Goal: Go to known website: Go to known website

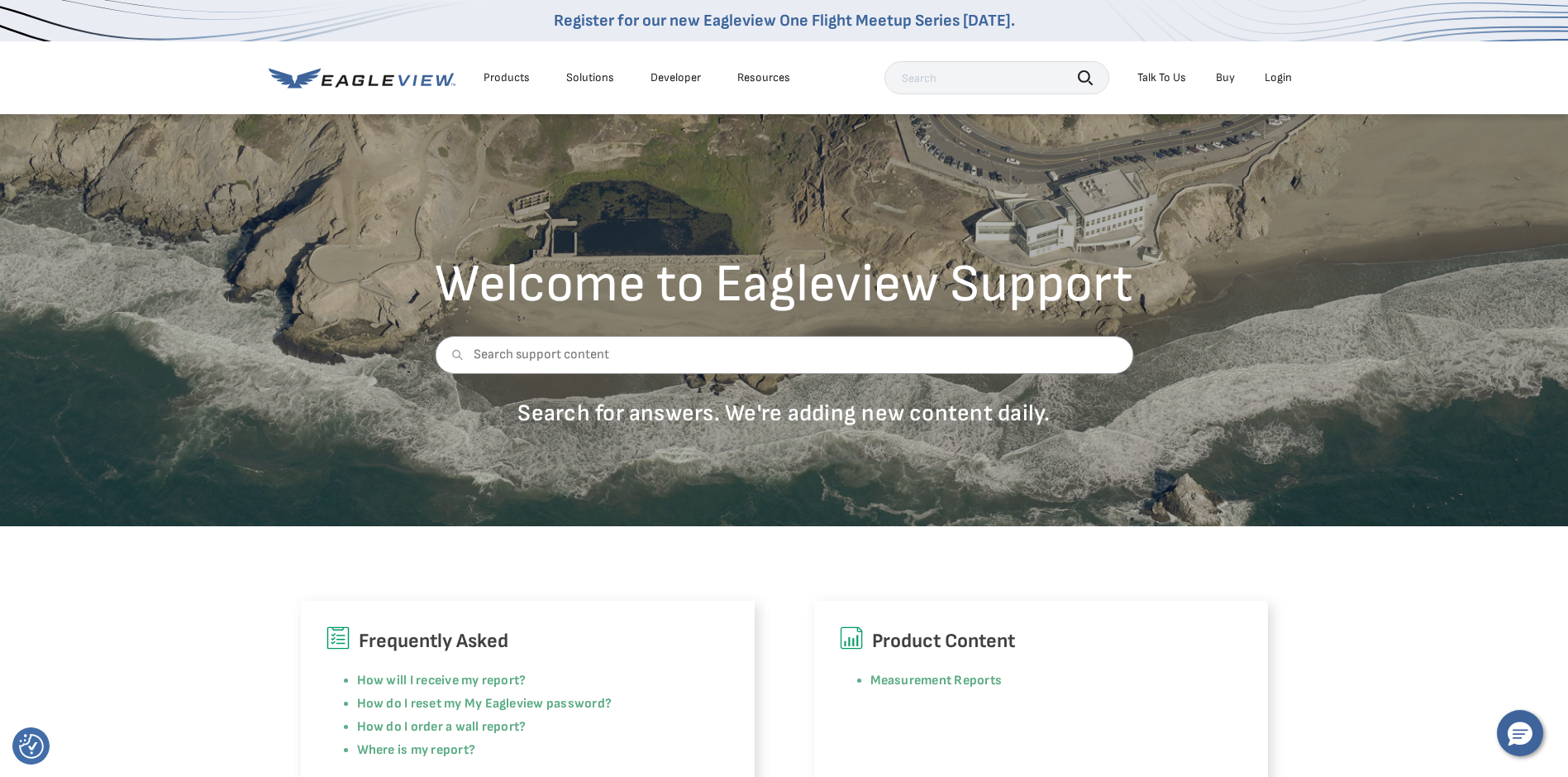
click at [1283, 75] on div "Login" at bounding box center [1278, 78] width 28 height 15
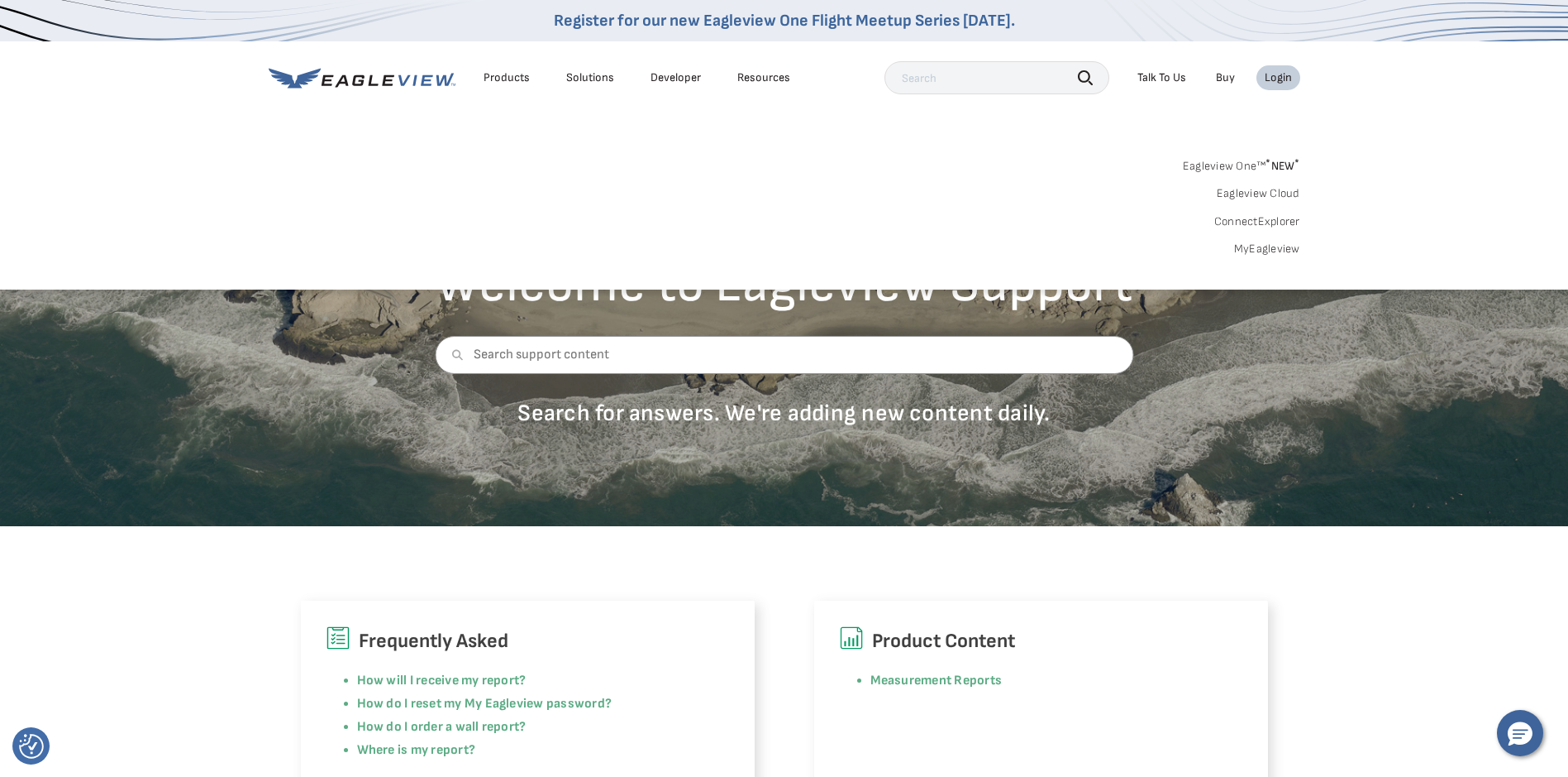
click at [1283, 73] on div "Login" at bounding box center [1278, 78] width 28 height 15
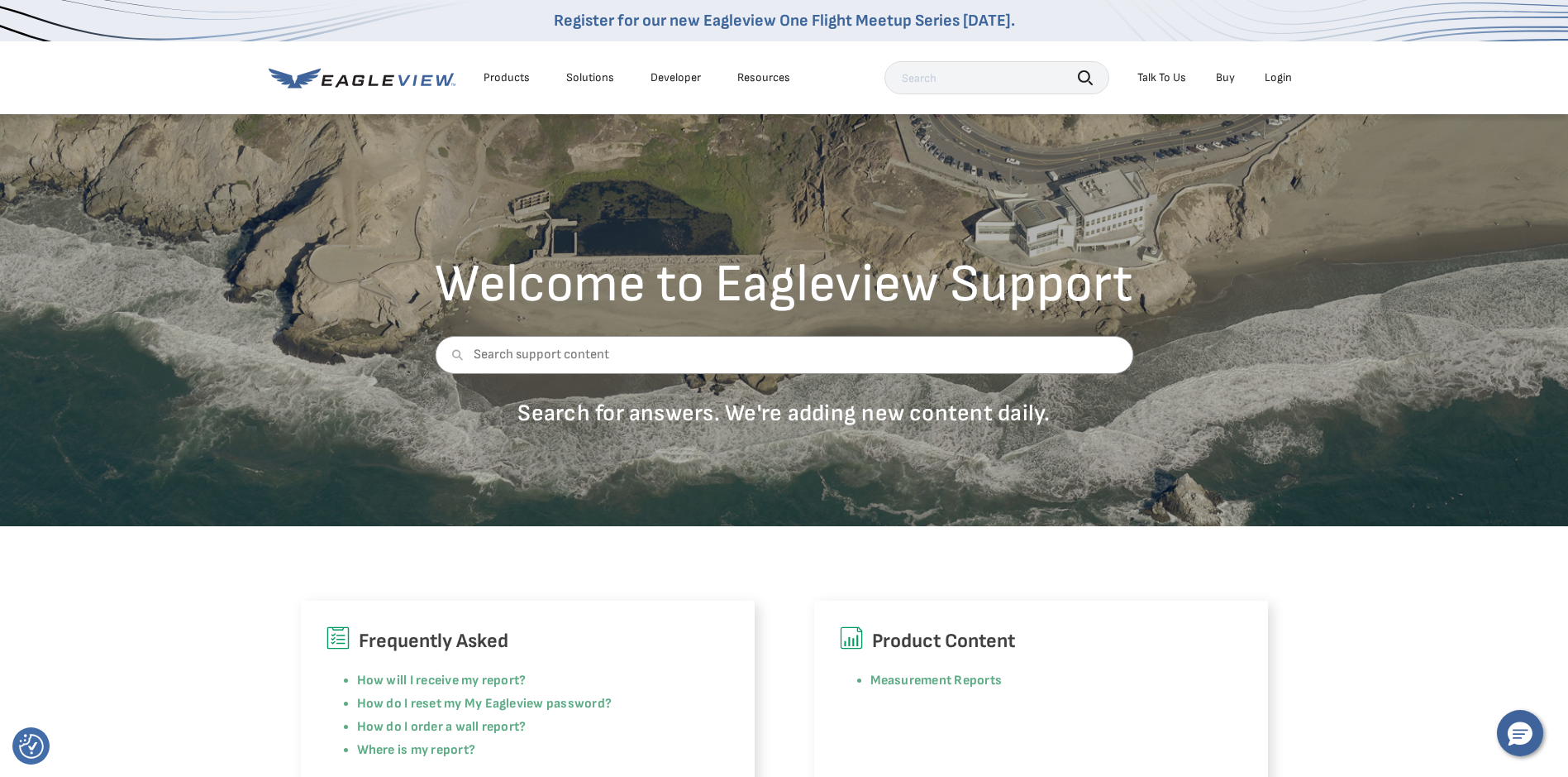
click at [1283, 73] on div "Login" at bounding box center [1278, 78] width 28 height 15
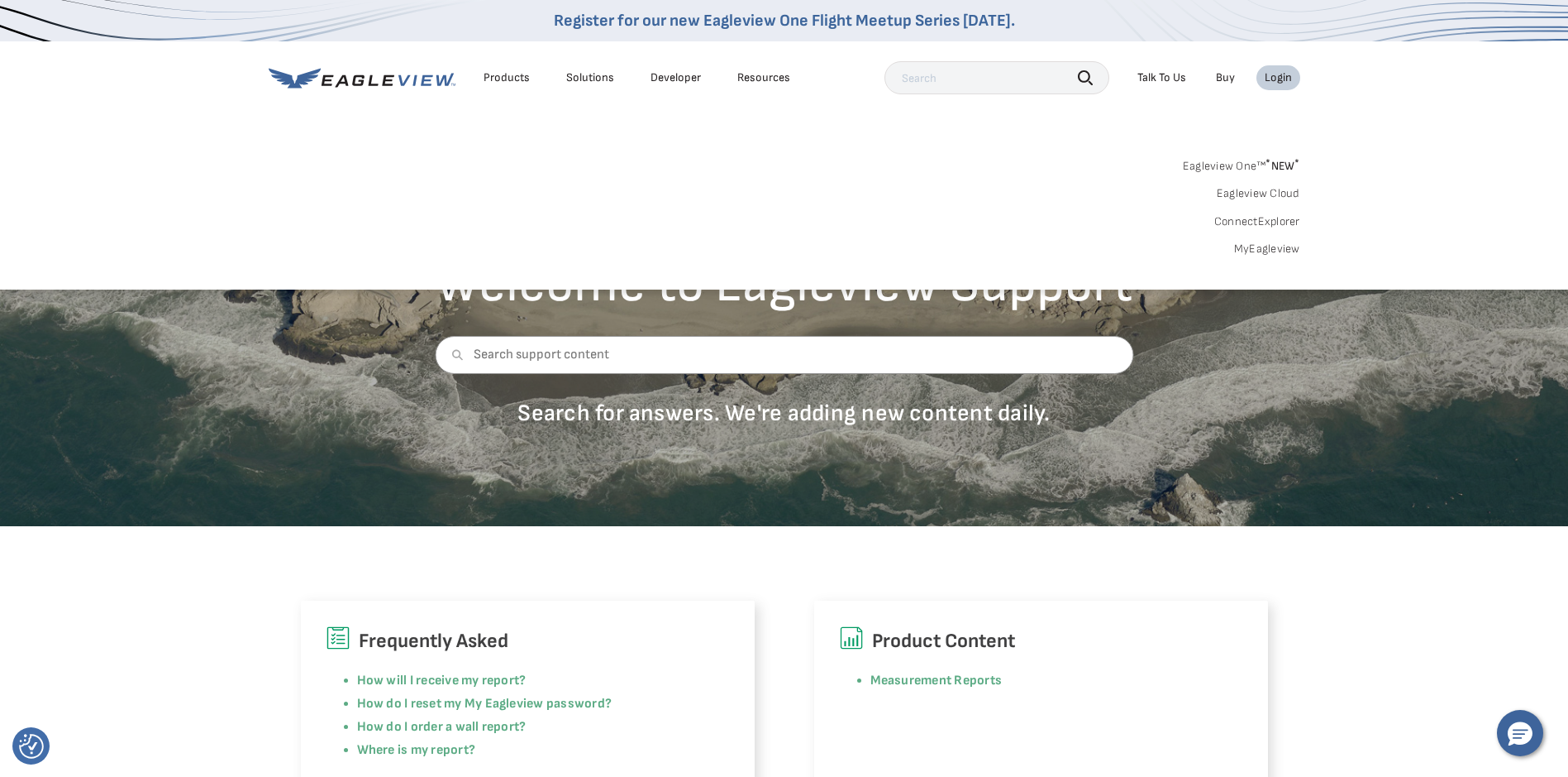
click at [1283, 73] on div "Login" at bounding box center [1278, 78] width 28 height 15
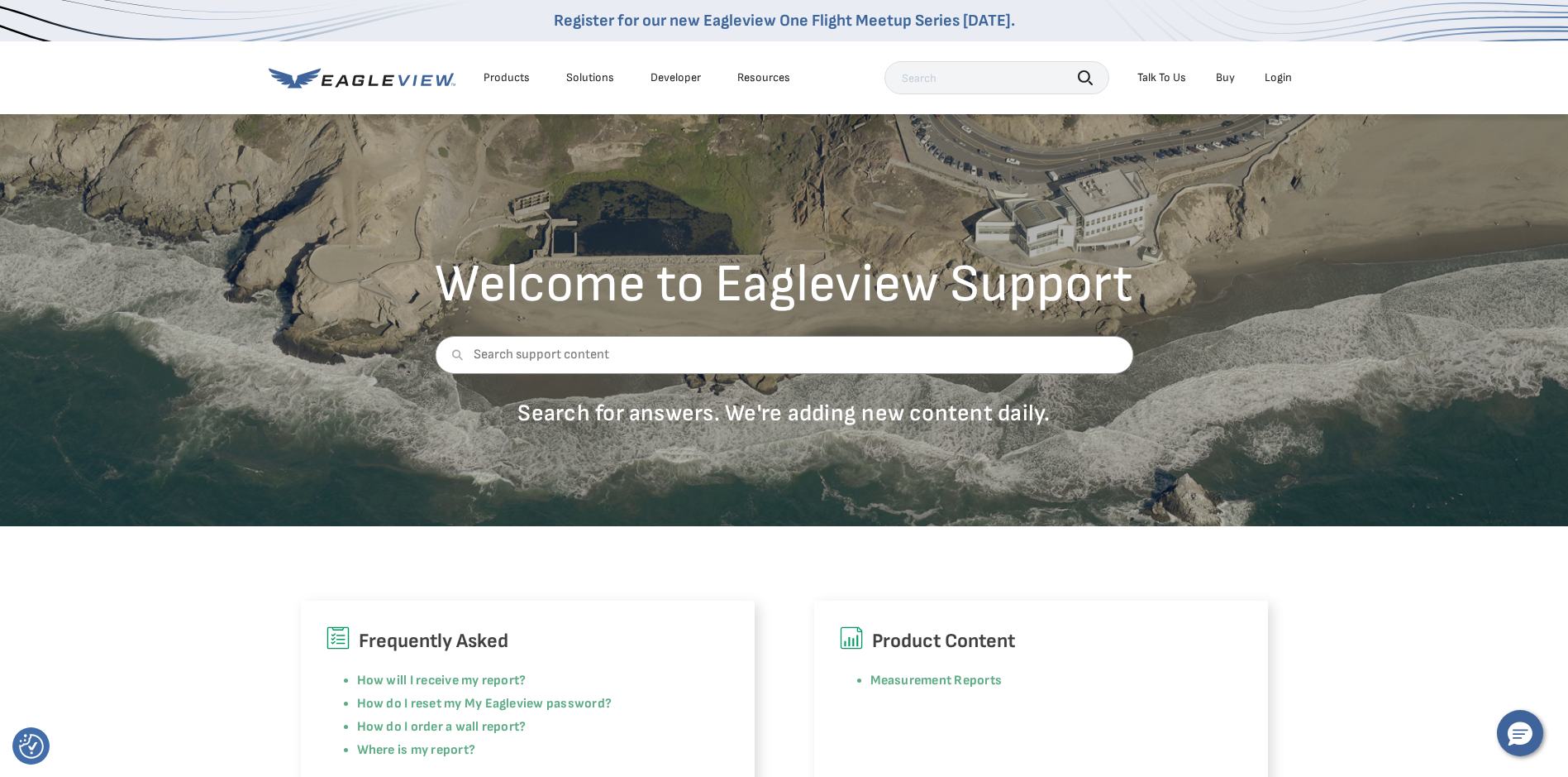
click at [1283, 73] on div "Login" at bounding box center [1278, 78] width 28 height 15
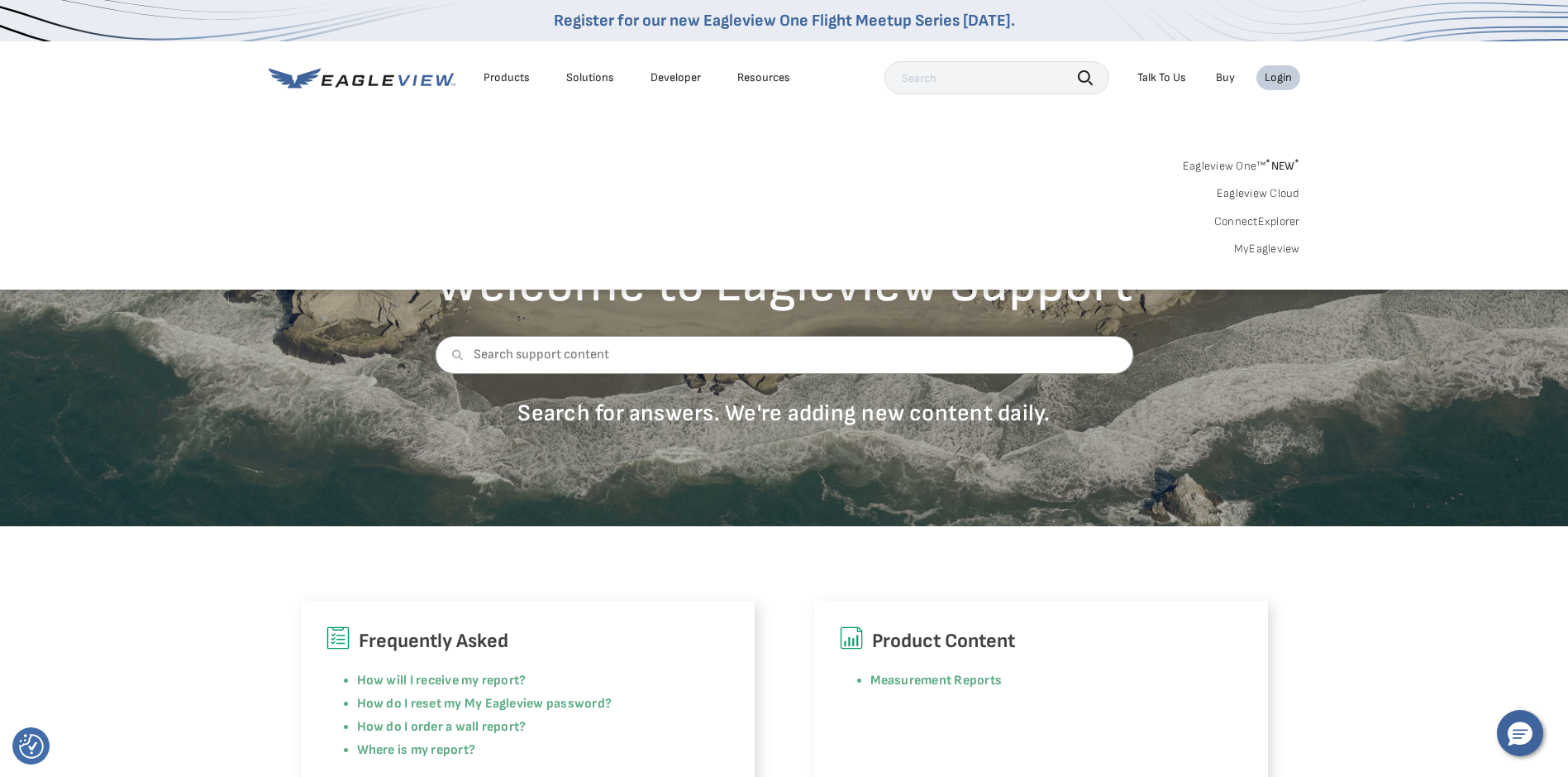
click at [1288, 241] on div "Eagleview One™ * NEW * Eagleview Cloud ConnectExplorer MyEagleview" at bounding box center [784, 204] width 1032 height 103
click at [1286, 246] on link "MyEagleview" at bounding box center [1267, 248] width 66 height 15
